Goal: Task Accomplishment & Management: Manage account settings

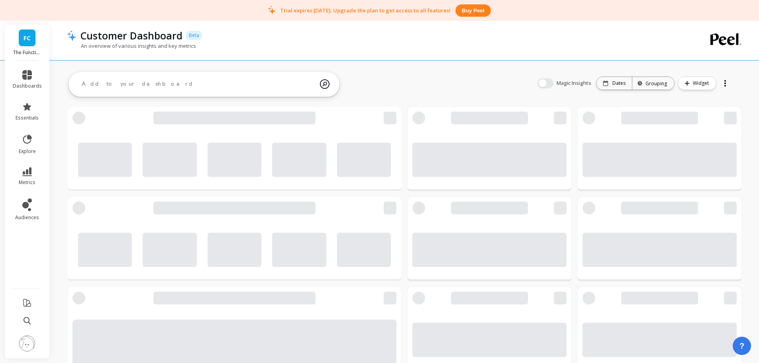
click at [31, 341] on img at bounding box center [27, 344] width 16 height 16
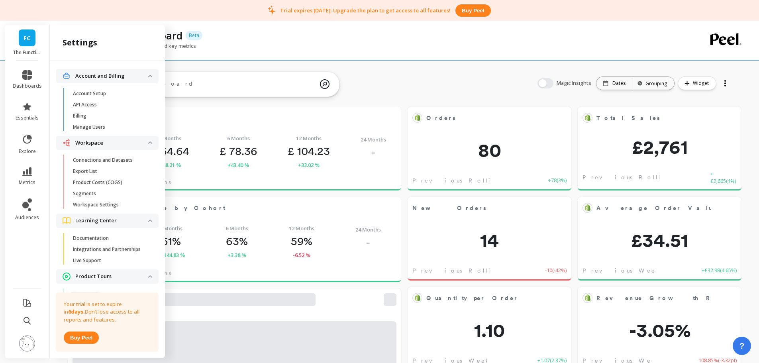
click at [122, 162] on p "Connections and Datasets" at bounding box center [103, 160] width 60 height 6
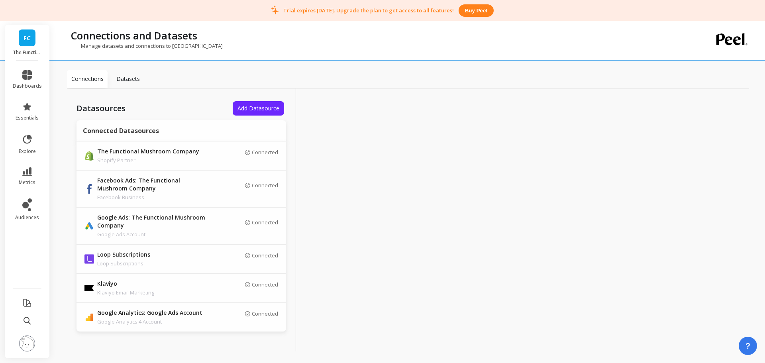
click at [26, 45] on link "FC" at bounding box center [27, 37] width 17 height 17
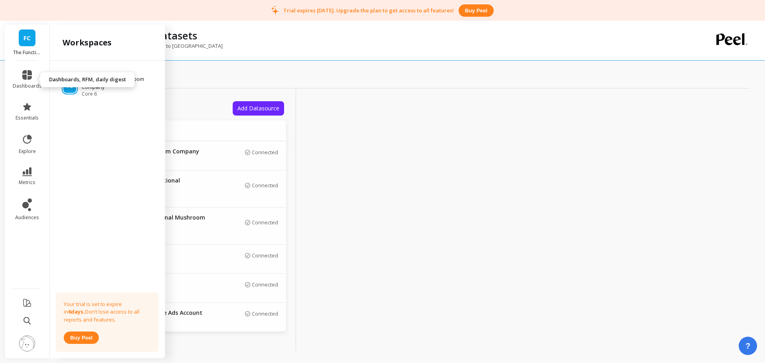
click at [18, 80] on link "dashboards" at bounding box center [27, 79] width 29 height 19
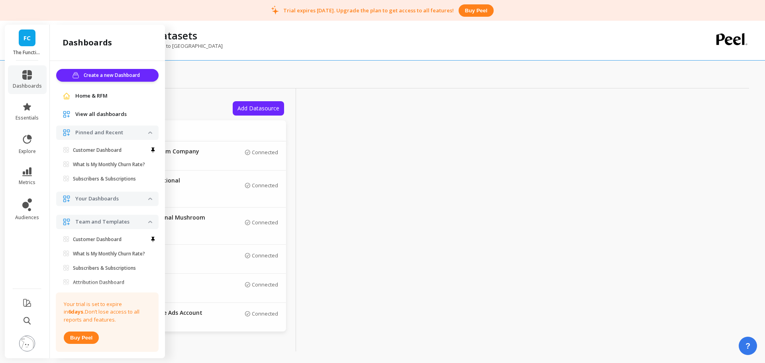
click at [211, 71] on div "Connections Datasets" at bounding box center [408, 79] width 682 height 19
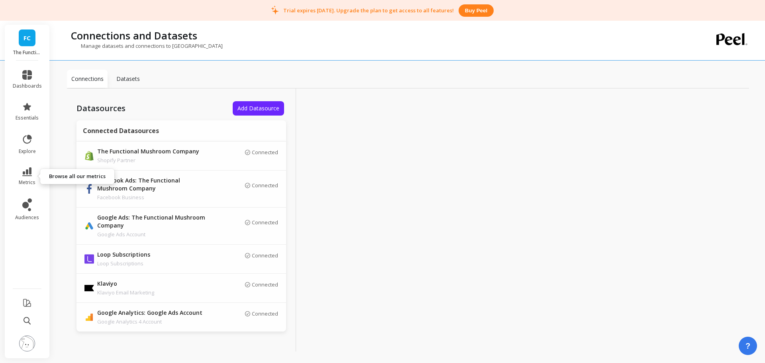
click at [26, 176] on icon at bounding box center [27, 171] width 10 height 9
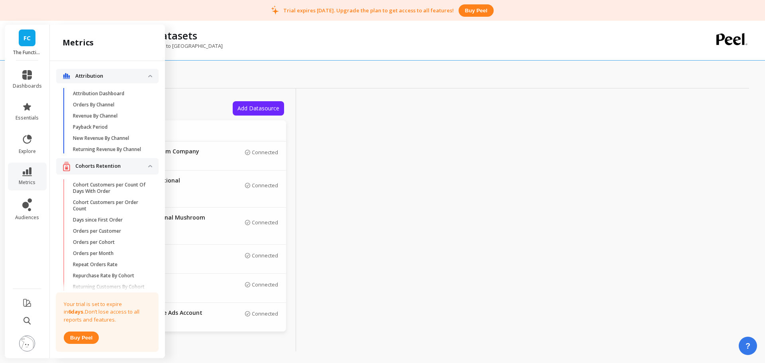
click at [112, 93] on p "Attribution Dashboard" at bounding box center [98, 93] width 51 height 6
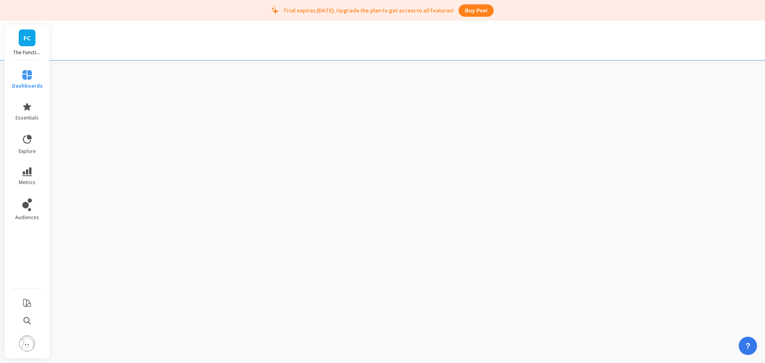
click at [29, 86] on span "dashboards" at bounding box center [27, 86] width 31 height 6
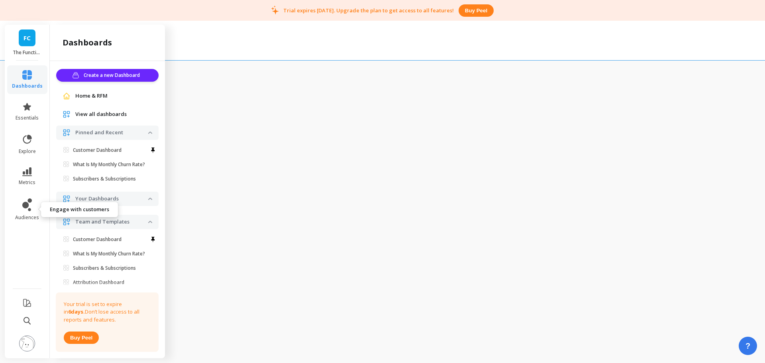
click at [22, 209] on icon at bounding box center [27, 204] width 10 height 13
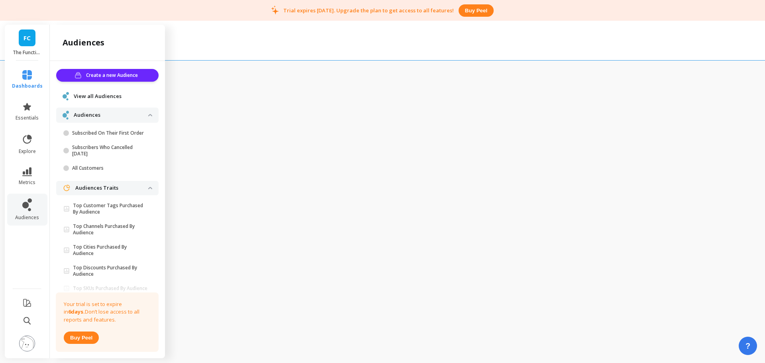
click at [25, 341] on img at bounding box center [27, 344] width 16 height 16
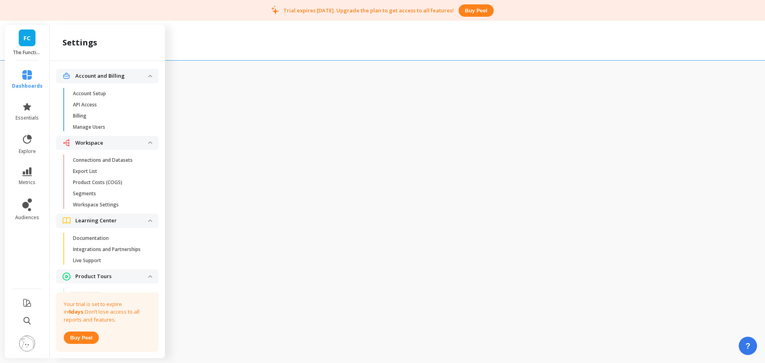
click at [117, 96] on span "Account Setup" at bounding box center [111, 93] width 76 height 6
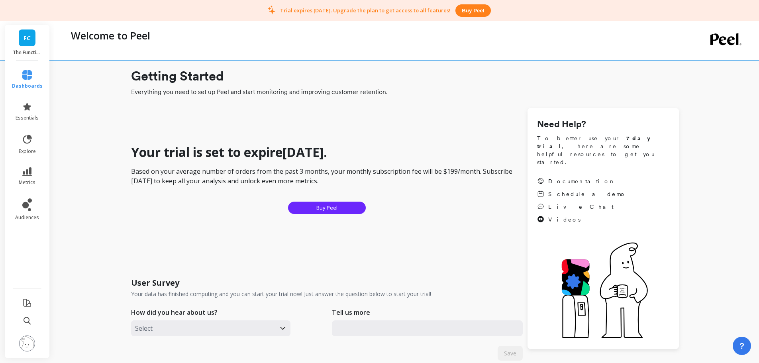
click at [25, 347] on img at bounding box center [27, 344] width 16 height 16
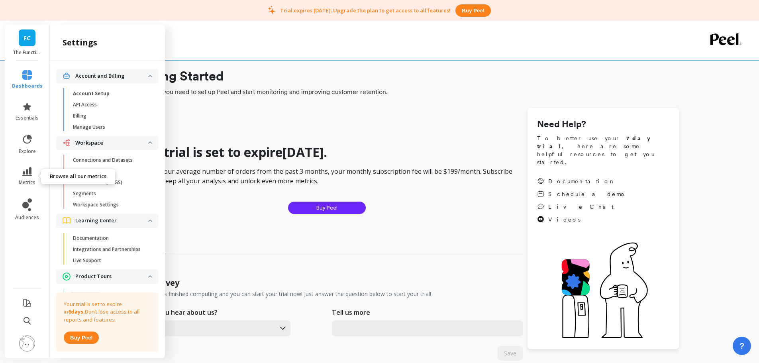
click at [32, 180] on span "metrics" at bounding box center [27, 182] width 17 height 6
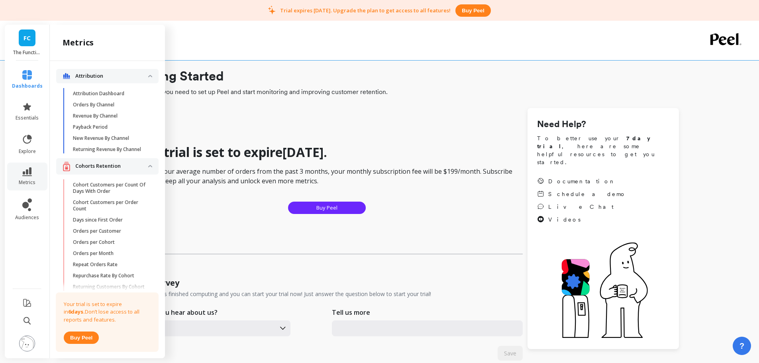
click at [102, 125] on p "Payback Period" at bounding box center [90, 127] width 35 height 6
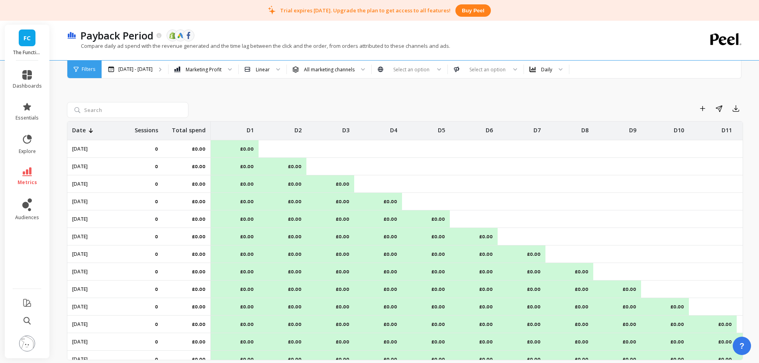
click at [24, 171] on icon at bounding box center [27, 171] width 10 height 9
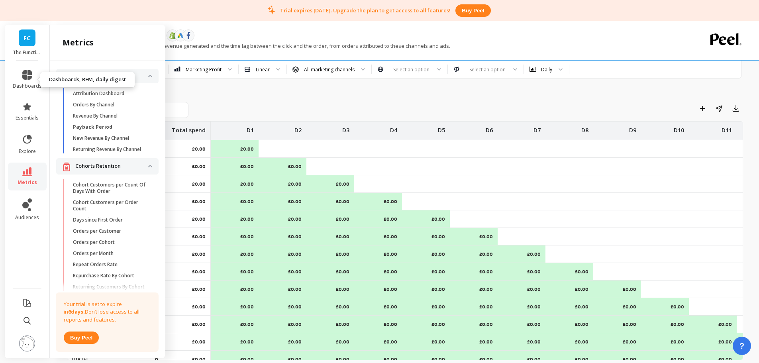
click at [27, 79] on icon at bounding box center [27, 75] width 10 height 10
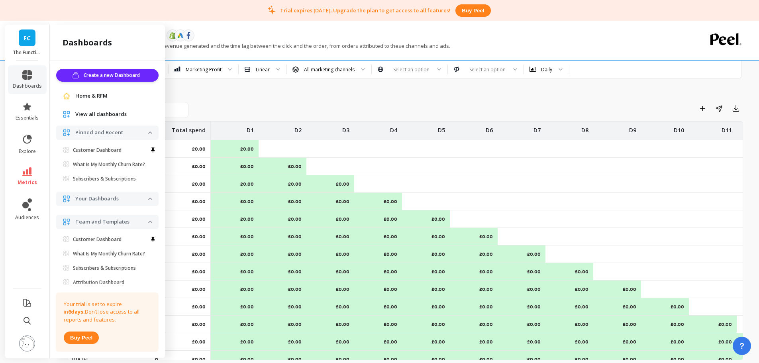
click at [24, 42] on span "FC" at bounding box center [27, 37] width 7 height 9
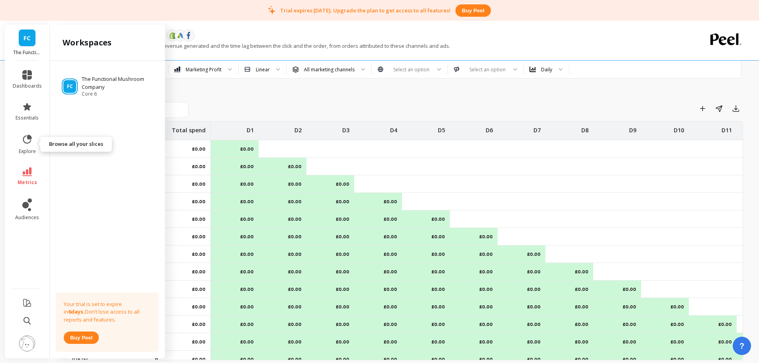
click at [32, 147] on link "explore" at bounding box center [27, 144] width 29 height 21
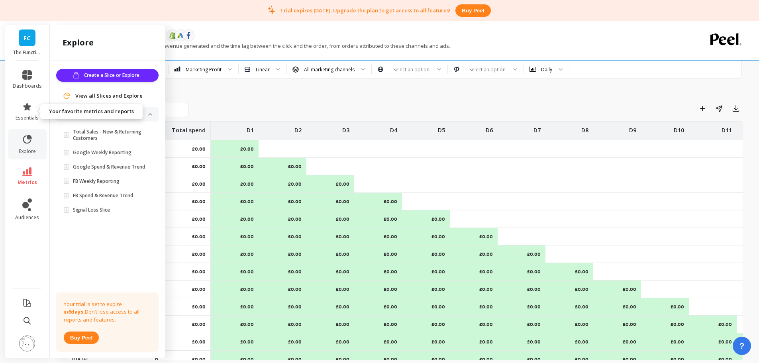
click at [30, 107] on icon at bounding box center [27, 107] width 10 height 10
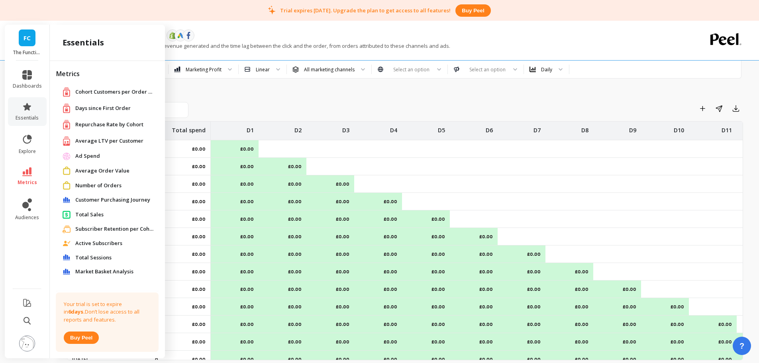
scroll to position [29, 0]
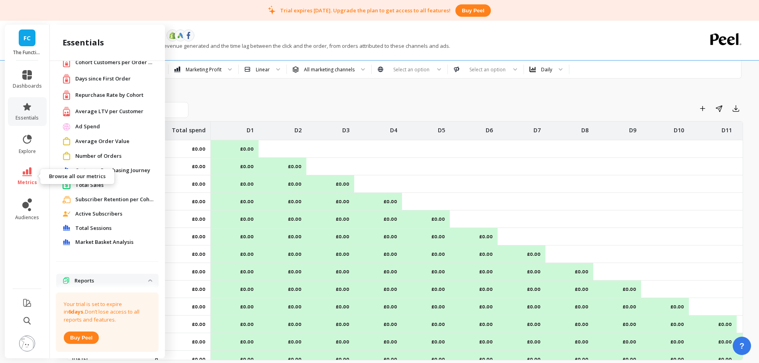
click at [26, 171] on icon at bounding box center [27, 171] width 10 height 9
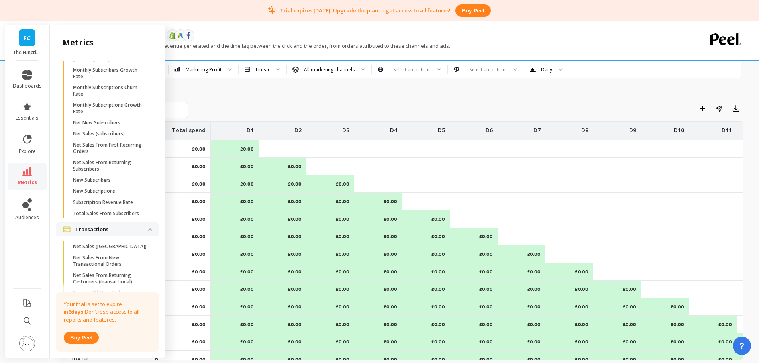
scroll to position [2401, 0]
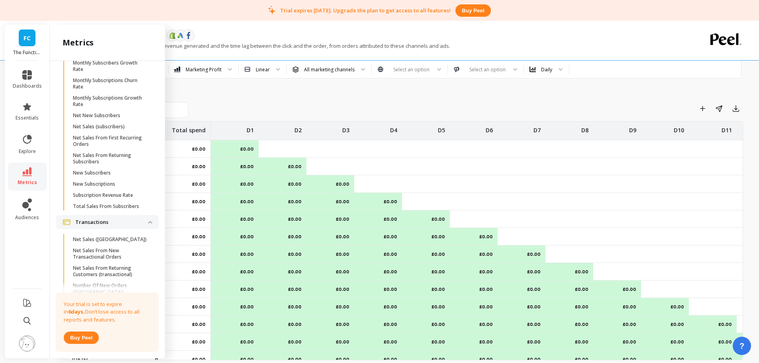
click at [117, 90] on p "Monthly Subscriptions Churn Rate" at bounding box center [111, 83] width 76 height 13
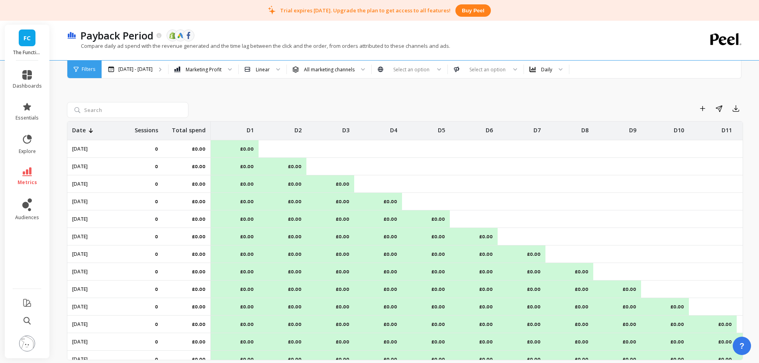
scroll to position [0, 0]
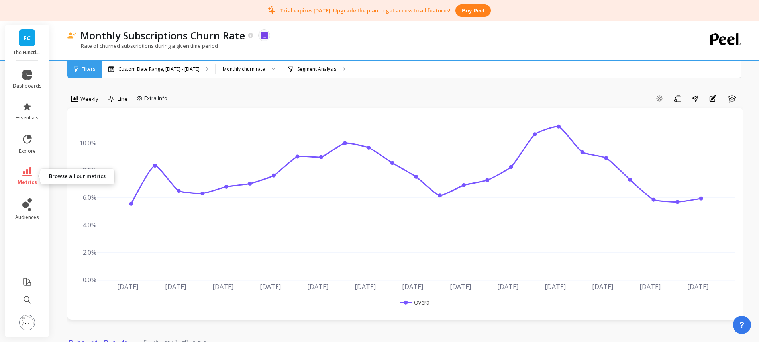
click at [27, 173] on icon at bounding box center [27, 171] width 10 height 9
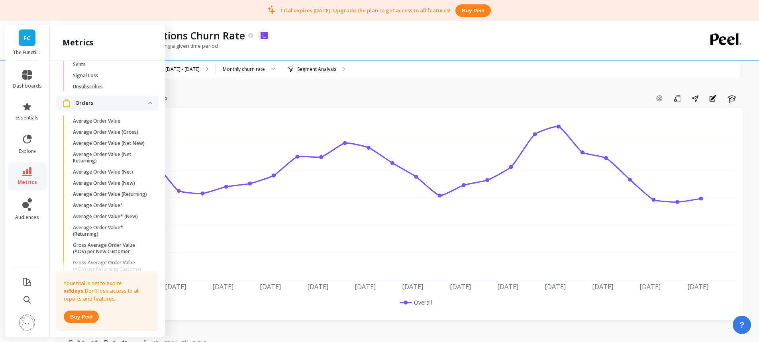
scroll to position [1295, 0]
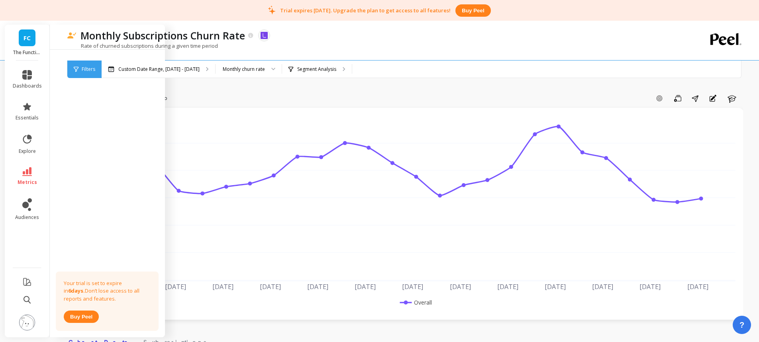
click at [256, 93] on div "Add Goal Save Share Annotations Learn" at bounding box center [457, 98] width 573 height 13
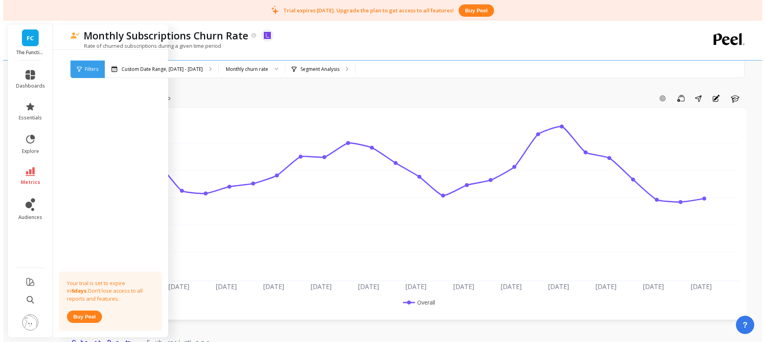
scroll to position [0, 0]
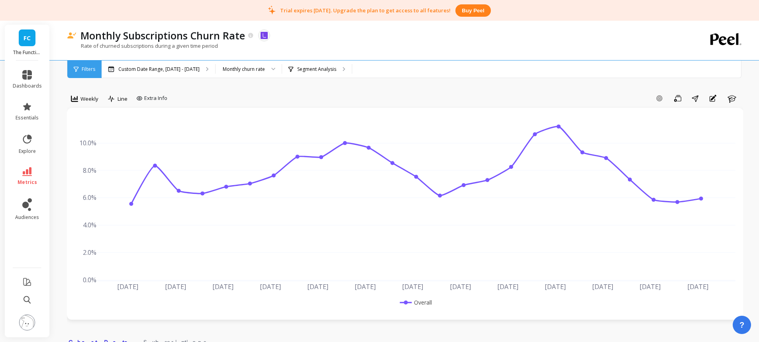
click at [15, 325] on li at bounding box center [27, 323] width 45 height 28
drag, startPoint x: 29, startPoint y: 323, endPoint x: 37, endPoint y: 319, distance: 8.6
click at [30, 323] on img at bounding box center [27, 323] width 16 height 16
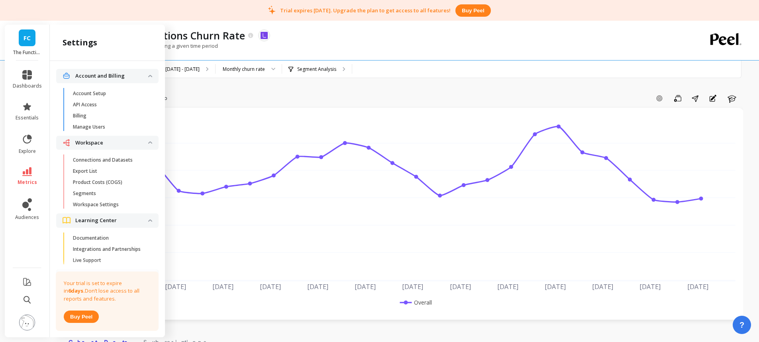
click at [111, 163] on p "Connections and Datasets" at bounding box center [103, 160] width 60 height 6
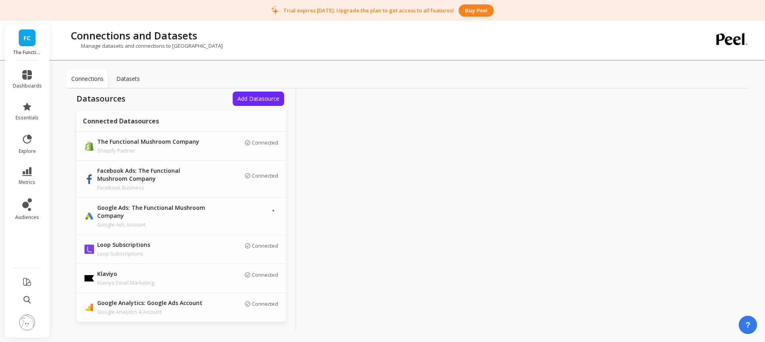
scroll to position [12, 0]
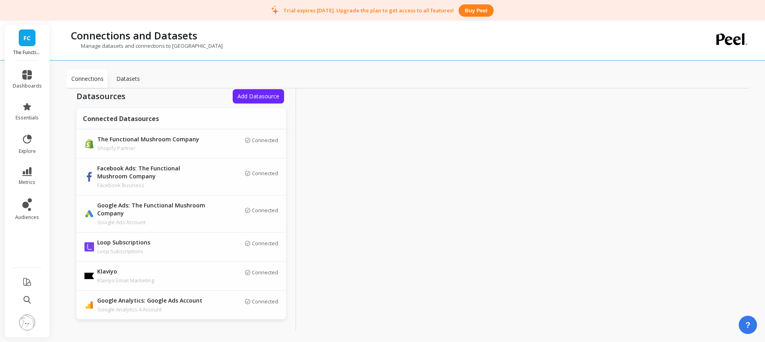
click at [133, 78] on p "Datasets" at bounding box center [128, 79] width 24 height 8
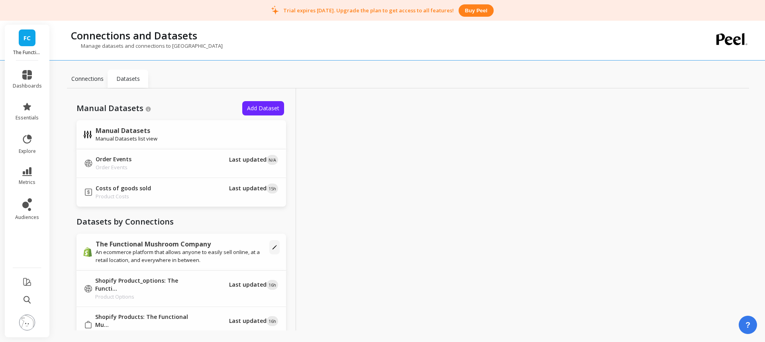
drag, startPoint x: 80, startPoint y: 80, endPoint x: 89, endPoint y: 80, distance: 9.2
click at [83, 80] on p "Connections" at bounding box center [87, 79] width 32 height 8
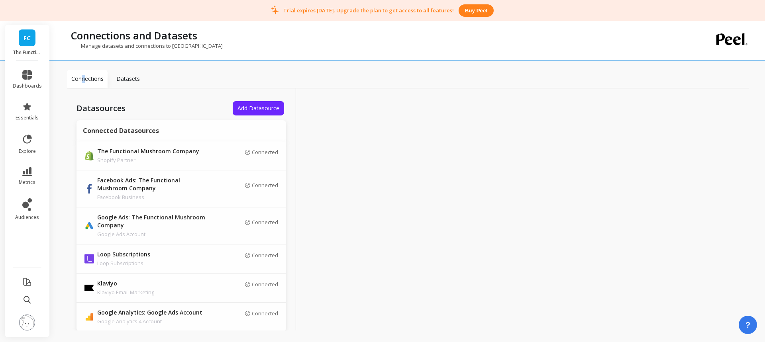
click at [247, 104] on button "Add Datasource" at bounding box center [258, 108] width 51 height 14
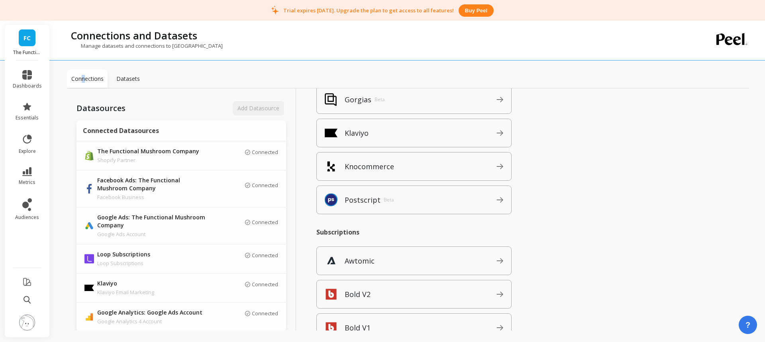
scroll to position [512, 0]
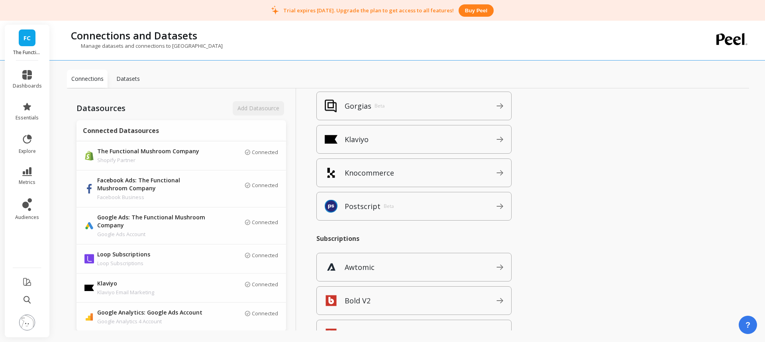
click at [410, 166] on div "Knocommerce" at bounding box center [413, 173] width 195 height 29
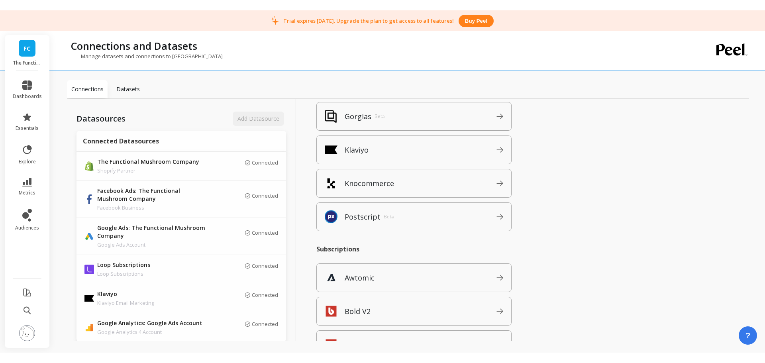
scroll to position [0, 0]
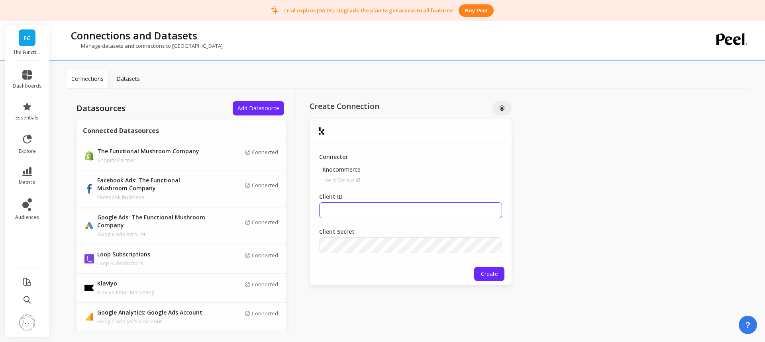
type input "Jordan Berg"
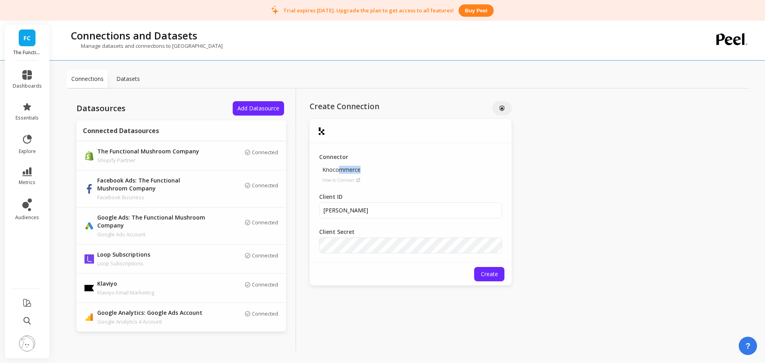
drag, startPoint x: 341, startPoint y: 170, endPoint x: 362, endPoint y: 169, distance: 21.1
click at [362, 169] on p "Knocommerce" at bounding box center [341, 170] width 45 height 14
drag, startPoint x: 346, startPoint y: 169, endPoint x: 338, endPoint y: 169, distance: 7.2
click at [338, 169] on p "Knocommerce" at bounding box center [341, 170] width 45 height 14
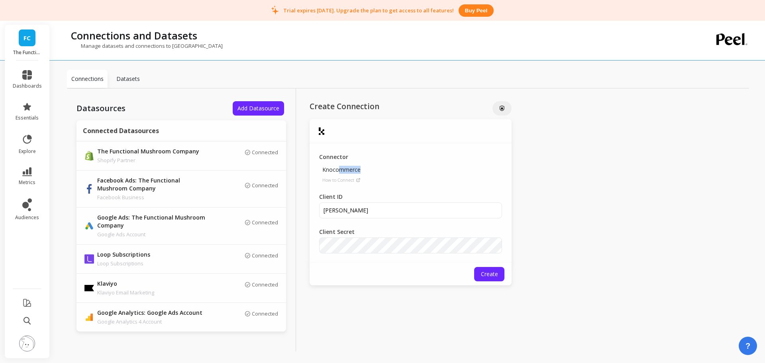
click at [338, 169] on p "Knocommerce" at bounding box center [341, 170] width 45 height 14
drag, startPoint x: 340, startPoint y: 169, endPoint x: 359, endPoint y: 167, distance: 18.4
click at [359, 167] on p "Knocommerce" at bounding box center [341, 170] width 45 height 14
click at [29, 143] on icon at bounding box center [27, 139] width 9 height 9
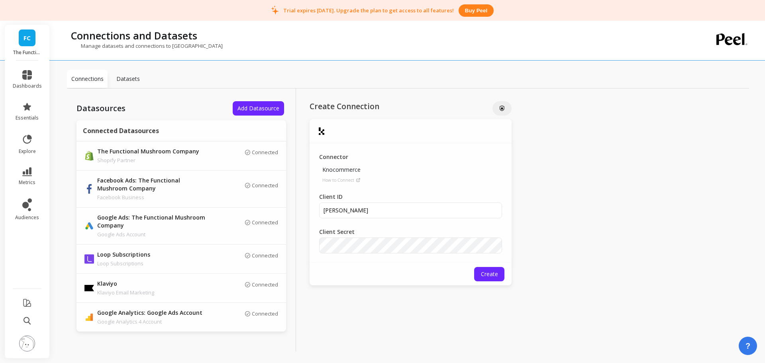
click at [196, 71] on div "Connections Datasets" at bounding box center [408, 79] width 682 height 19
click at [25, 82] on link "dashboards" at bounding box center [27, 79] width 29 height 19
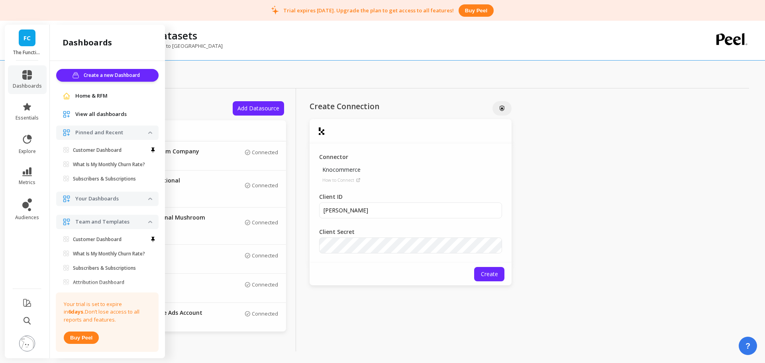
click at [99, 153] on p "Customer Dashboard" at bounding box center [97, 150] width 49 height 6
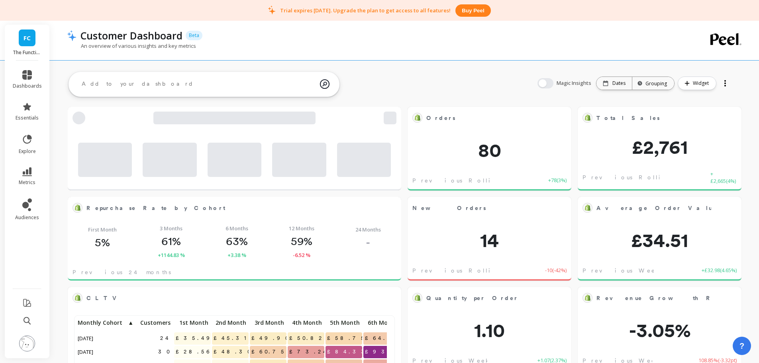
click at [28, 79] on icon at bounding box center [27, 75] width 10 height 10
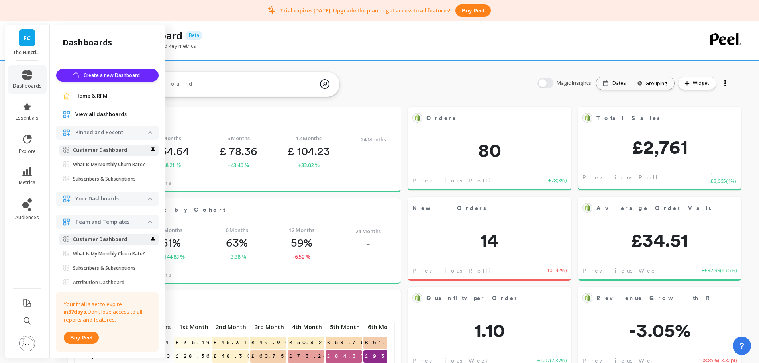
click at [28, 349] on img at bounding box center [27, 344] width 16 height 16
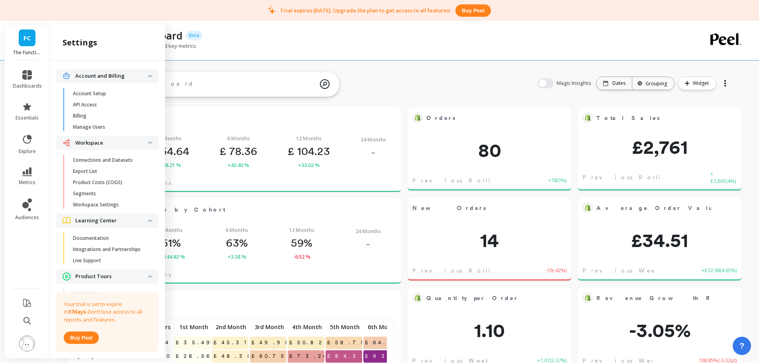
click at [103, 118] on span "Billing" at bounding box center [111, 116] width 76 height 6
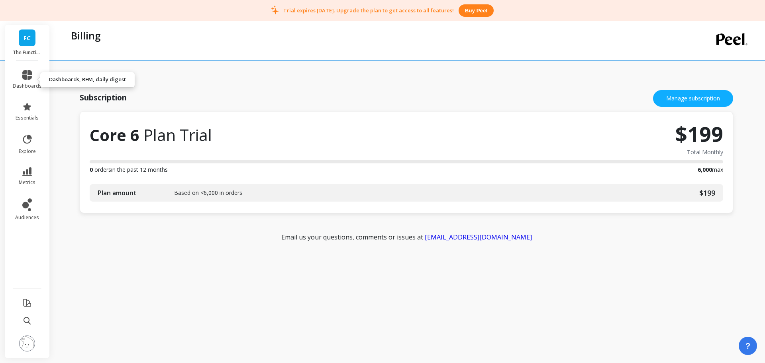
click at [27, 75] on icon at bounding box center [27, 75] width 10 height 10
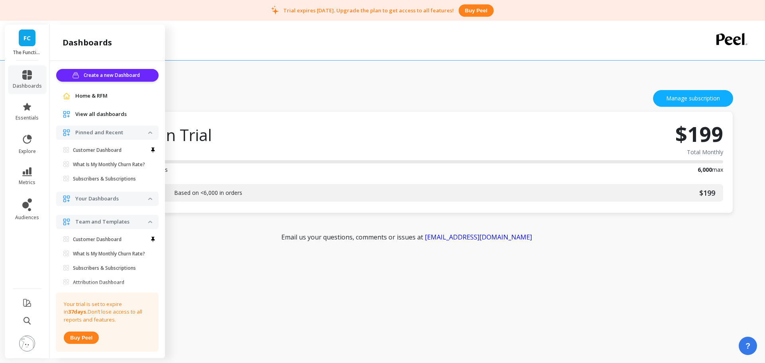
click at [22, 41] on link "FC" at bounding box center [27, 37] width 17 height 17
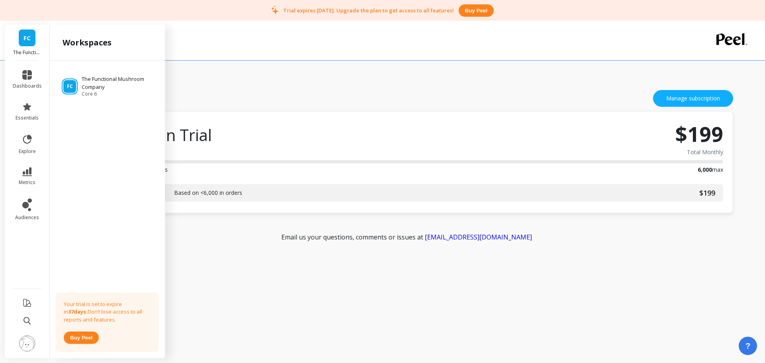
click at [26, 174] on icon at bounding box center [27, 171] width 10 height 9
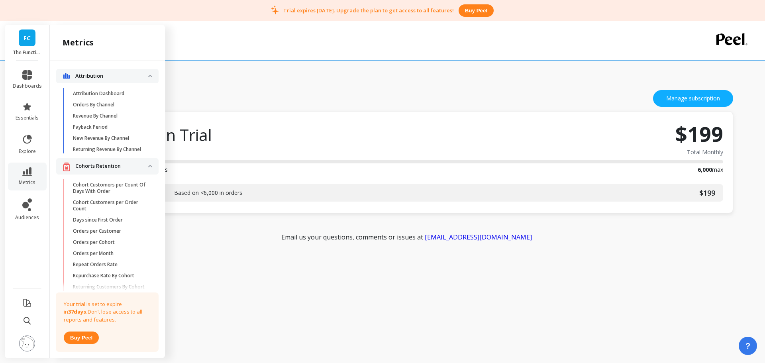
click at [117, 117] on p "Revenue By Channel" at bounding box center [95, 116] width 45 height 6
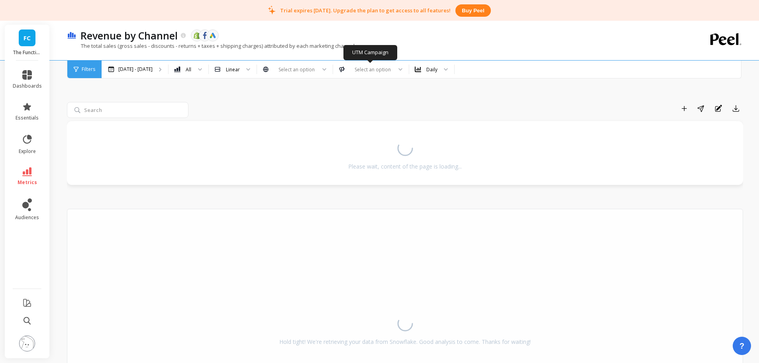
click at [369, 71] on div at bounding box center [371, 70] width 42 height 8
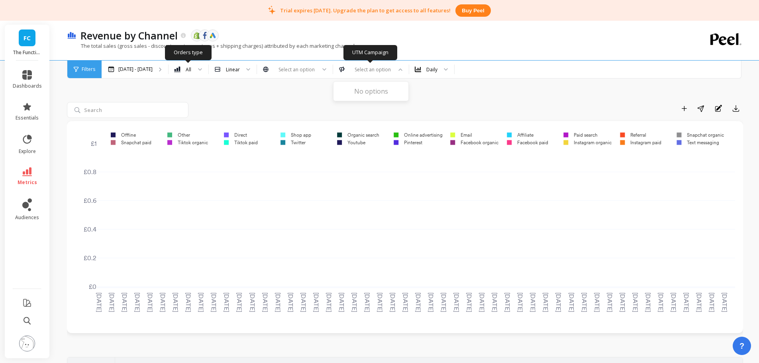
click at [156, 71] on div "[DATE] - [DATE]" at bounding box center [135, 70] width 67 height 18
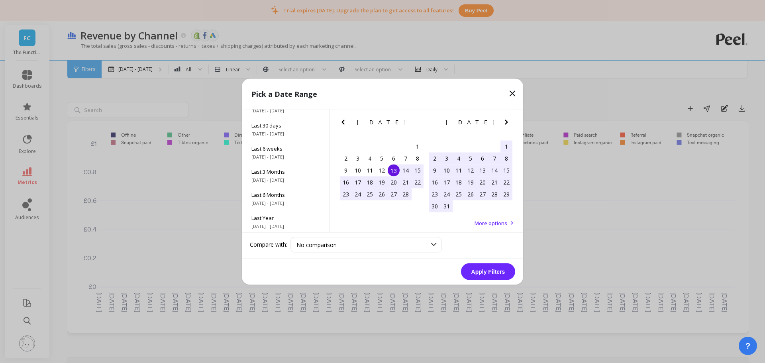
scroll to position [108, 0]
drag, startPoint x: 271, startPoint y: 212, endPoint x: 291, endPoint y: 215, distance: 19.7
click at [271, 212] on div "All Data [DATE] - [DATE]" at bounding box center [285, 220] width 87 height 23
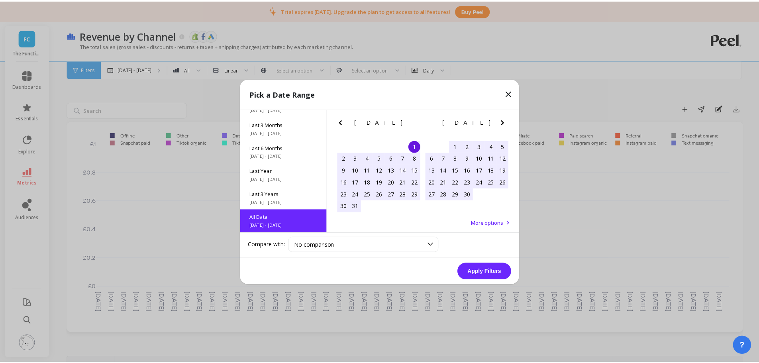
scroll to position [0, 0]
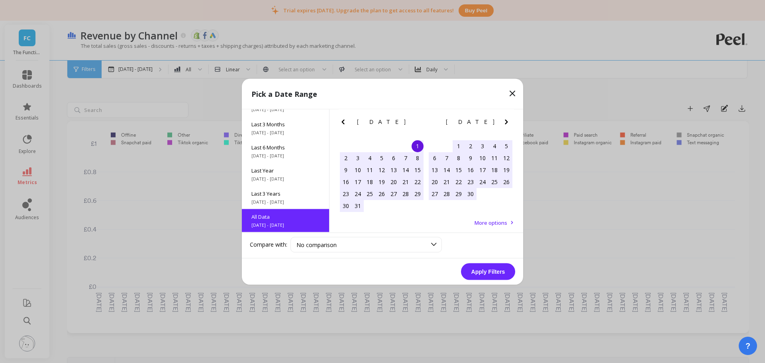
click at [504, 271] on button "Apply Filters" at bounding box center [488, 271] width 54 height 17
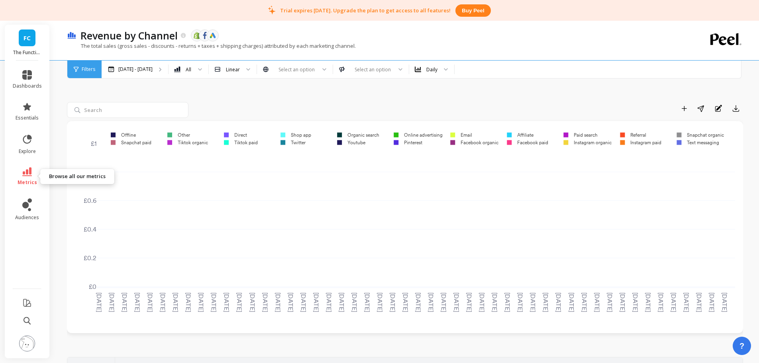
click at [26, 177] on link "metrics" at bounding box center [27, 176] width 29 height 18
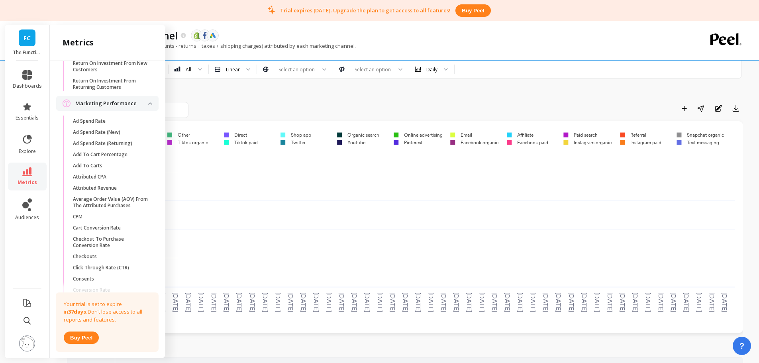
scroll to position [1037, 0]
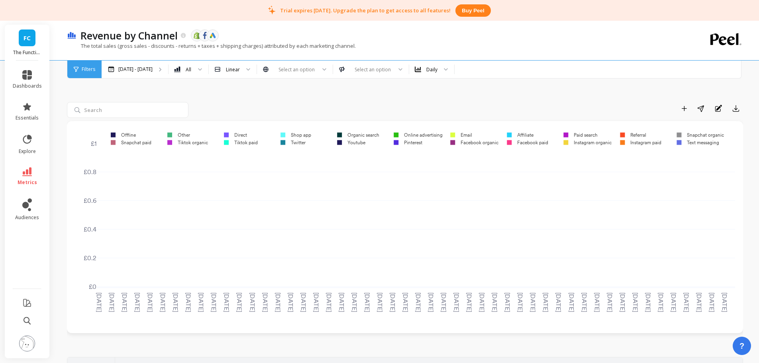
click at [217, 103] on div "Add to Dashboard Share Annotations Export" at bounding box center [468, 108] width 552 height 13
